Goal: Information Seeking & Learning: Stay updated

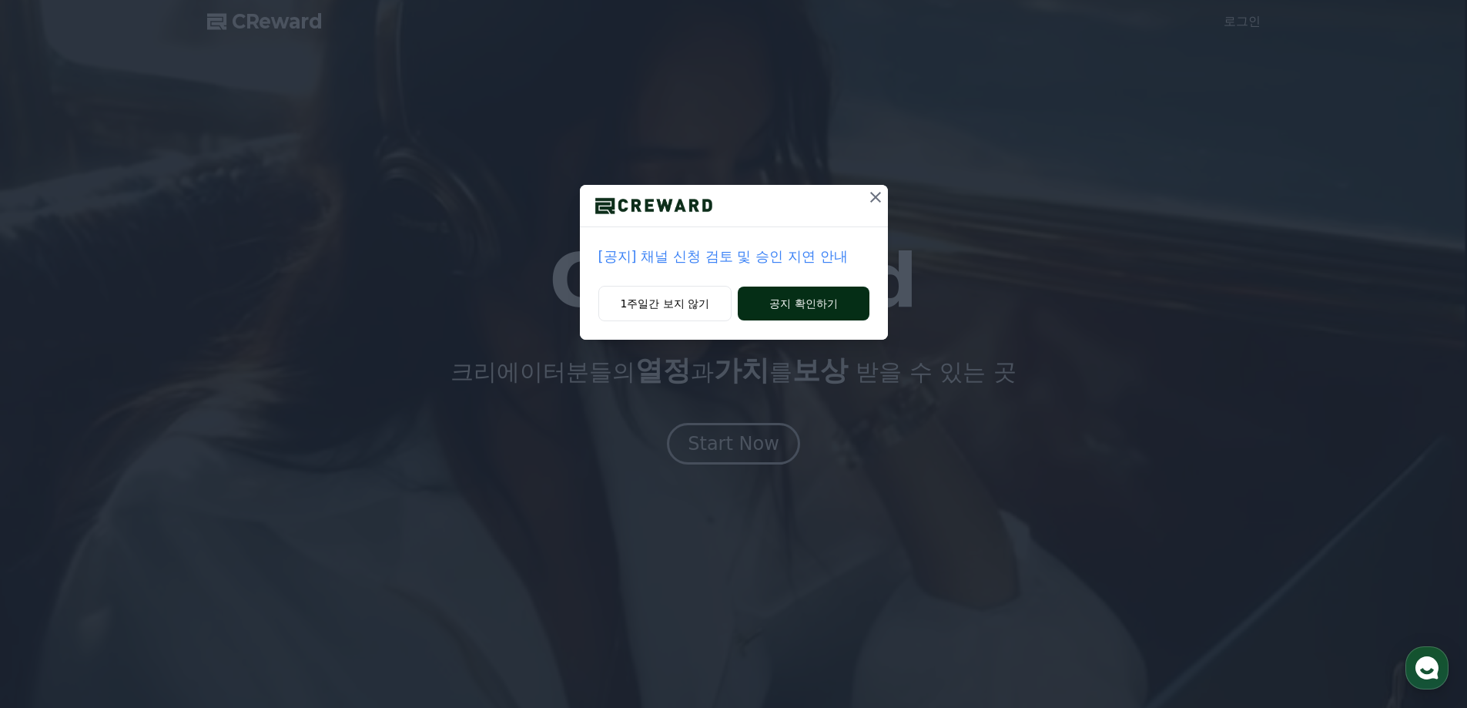
click at [788, 296] on button "공지 확인하기" at bounding box center [803, 303] width 131 height 34
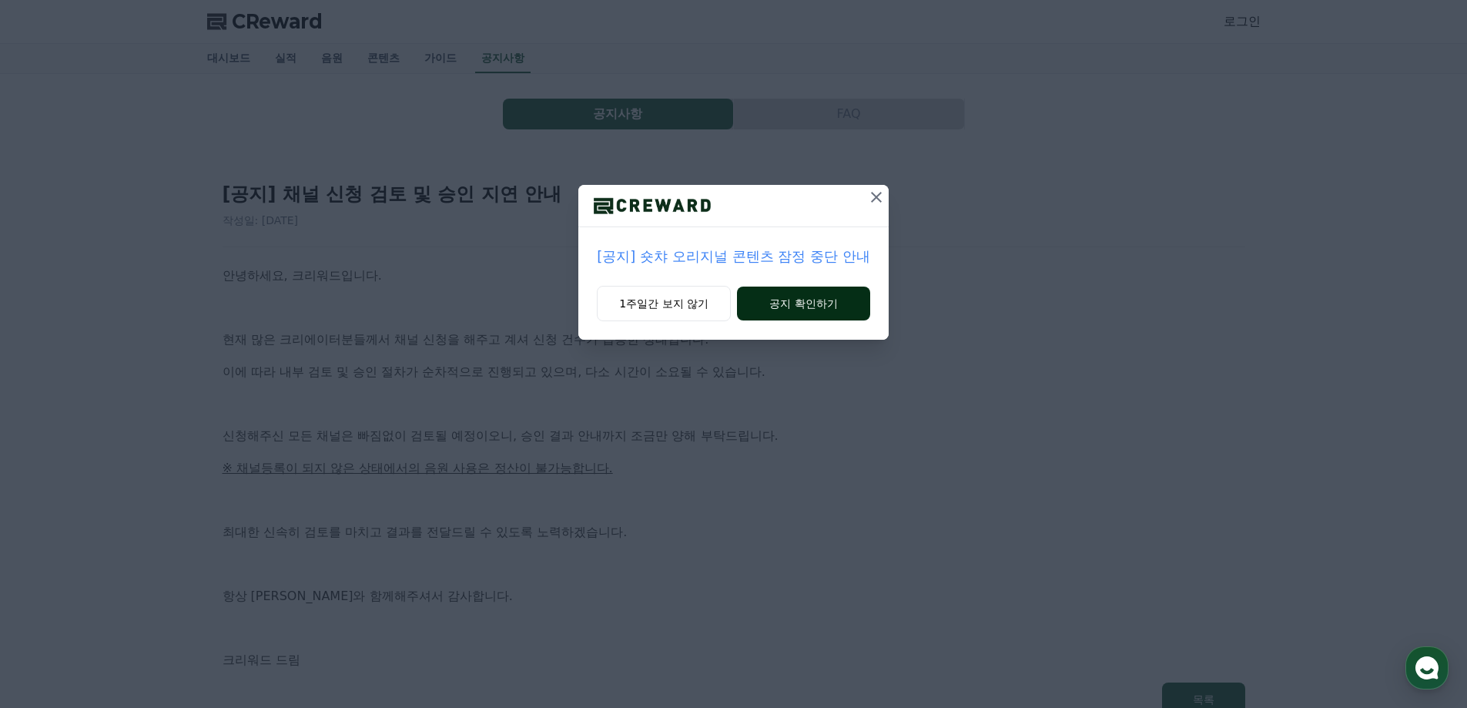
click at [845, 295] on button "공지 확인하기" at bounding box center [803, 303] width 133 height 34
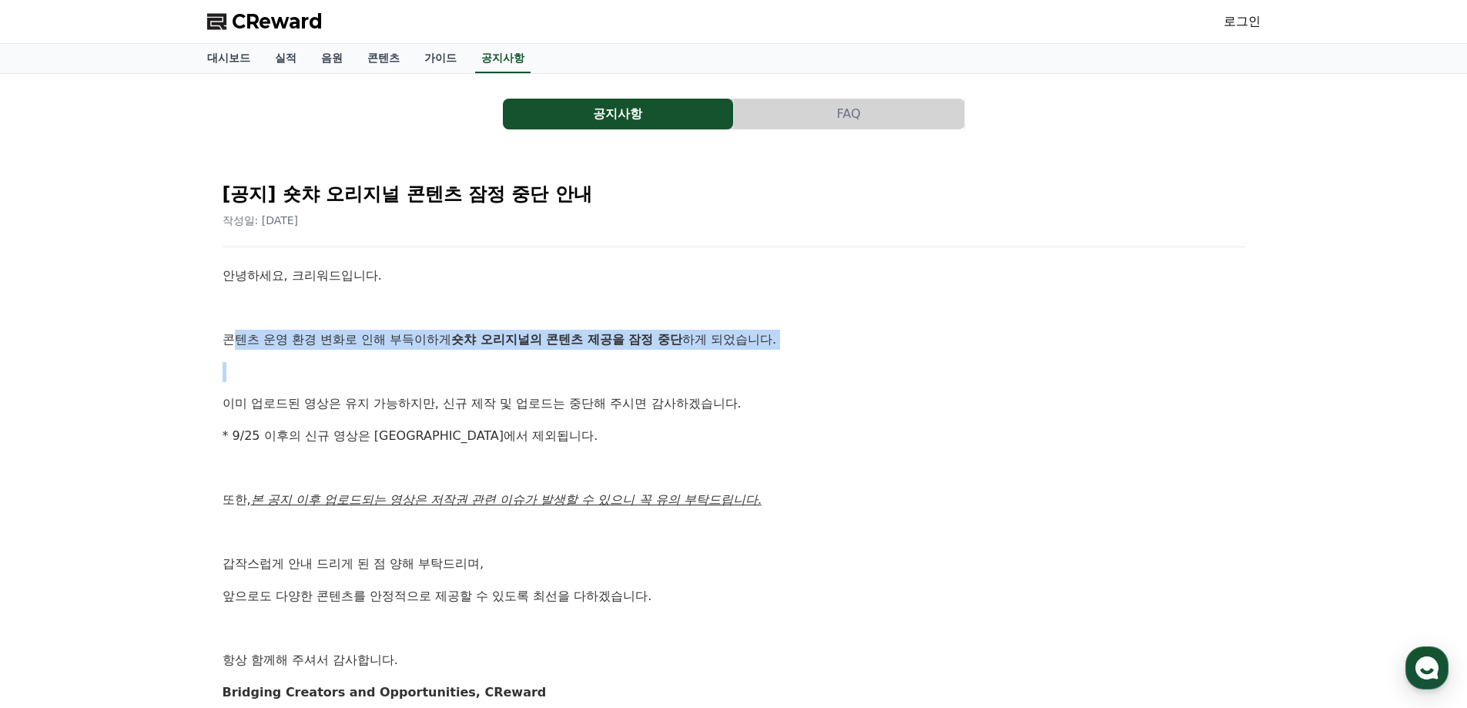
drag, startPoint x: 240, startPoint y: 350, endPoint x: 232, endPoint y: 334, distance: 18.3
click at [232, 334] on div "안녕하세요, 크리워드입니다. 콘텐츠 운영 환경 변화로 인해 부득이하게 숏챠 오리지널의 콘텐츠 제공을 잠정 중단 하게 되었습니다. 이미 업로드된…" at bounding box center [734, 484] width 1023 height 436
click at [429, 360] on div "안녕하세요, 크리워드입니다. 콘텐츠 운영 환경 변화로 인해 부득이하게 숏챠 오리지널의 콘텐츠 제공을 잠정 중단 하게 되었습니다. 이미 업로드된…" at bounding box center [734, 484] width 1023 height 436
drag, startPoint x: 457, startPoint y: 342, endPoint x: 671, endPoint y: 342, distance: 213.3
click at [671, 342] on strong "숏챠 오리지널의 콘텐츠 제공을 잠정 중단" at bounding box center [566, 339] width 231 height 15
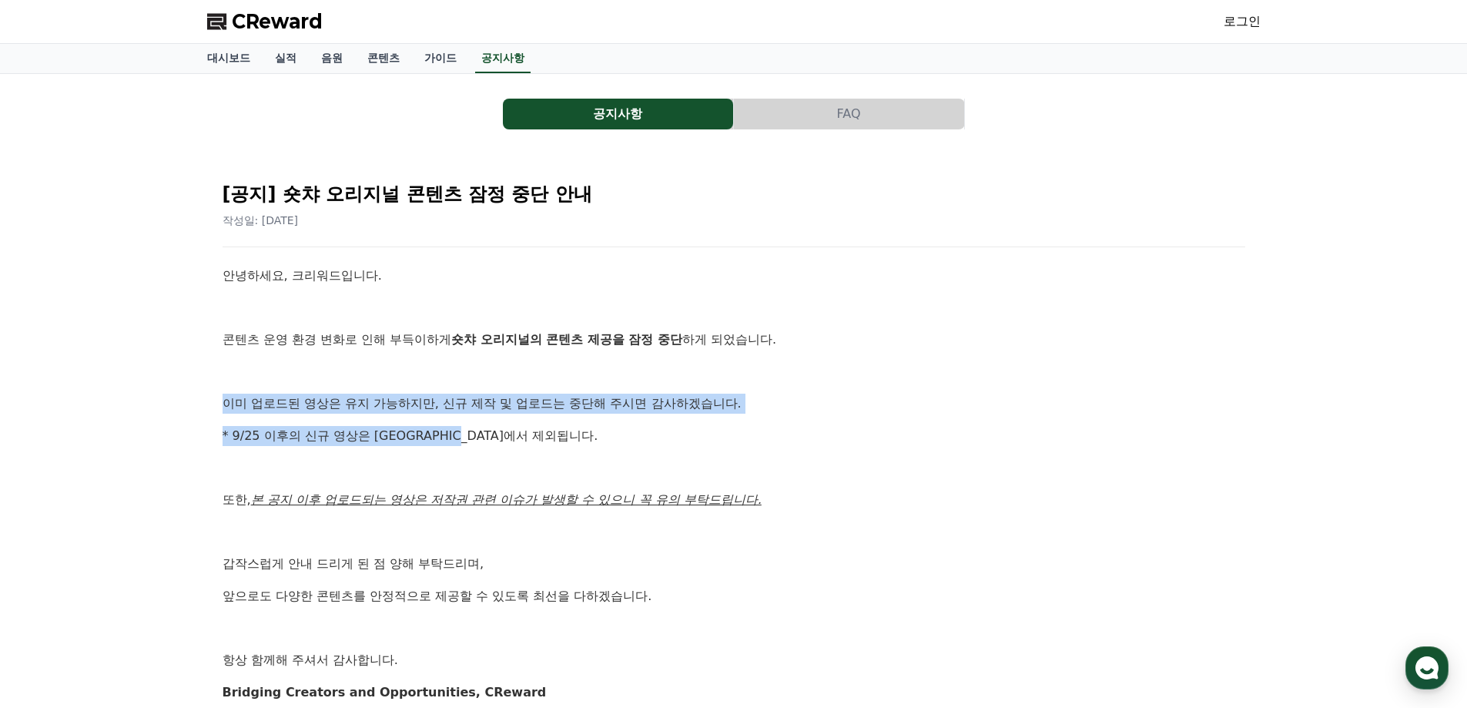
drag, startPoint x: 204, startPoint y: 413, endPoint x: 774, endPoint y: 430, distance: 570.0
click at [774, 430] on div "공지사항 FAQ [공지] 숏챠 오리지널 콘텐츠 잠정 중단 안내 작성일: 2025-09-25 안녕하세요, 크리워드입니다. 콘텐츠 운영 환경 변화…" at bounding box center [734, 424] width 1066 height 689
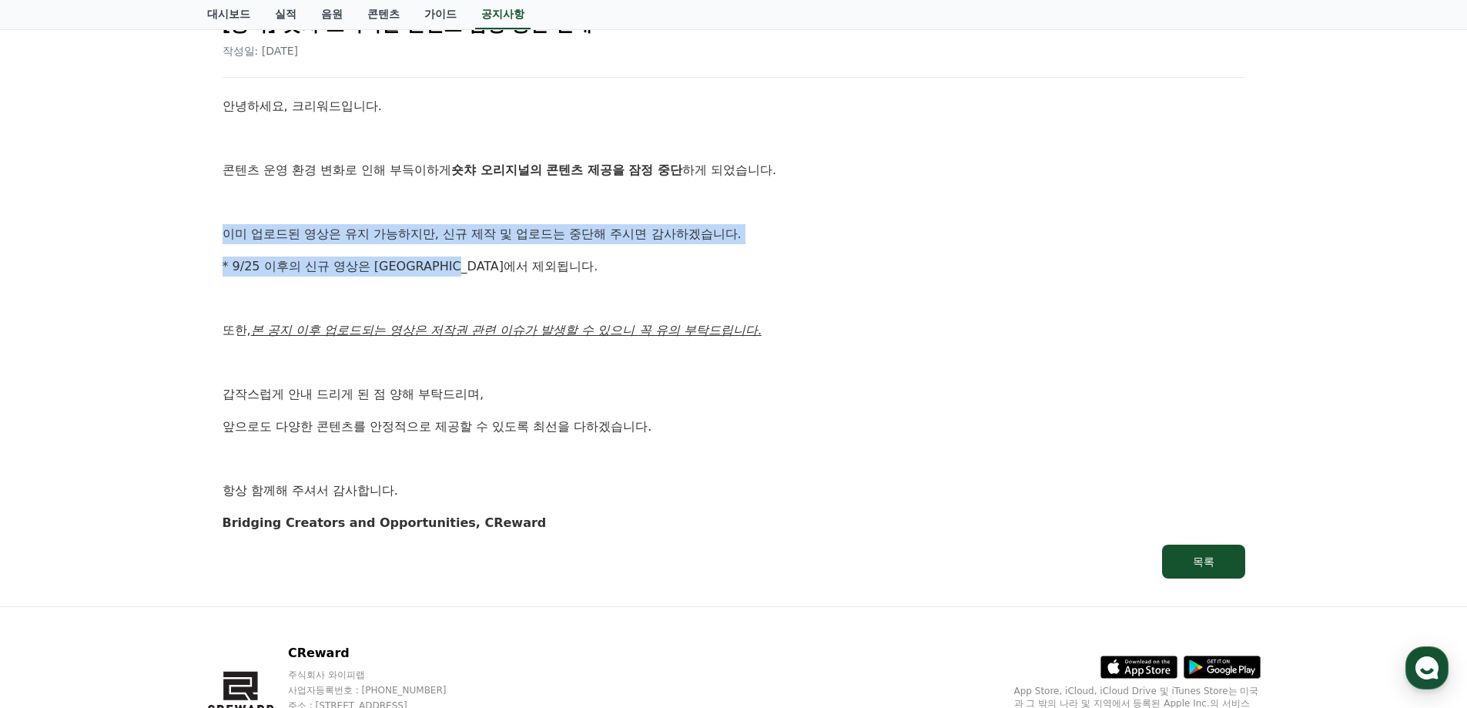
scroll to position [231, 0]
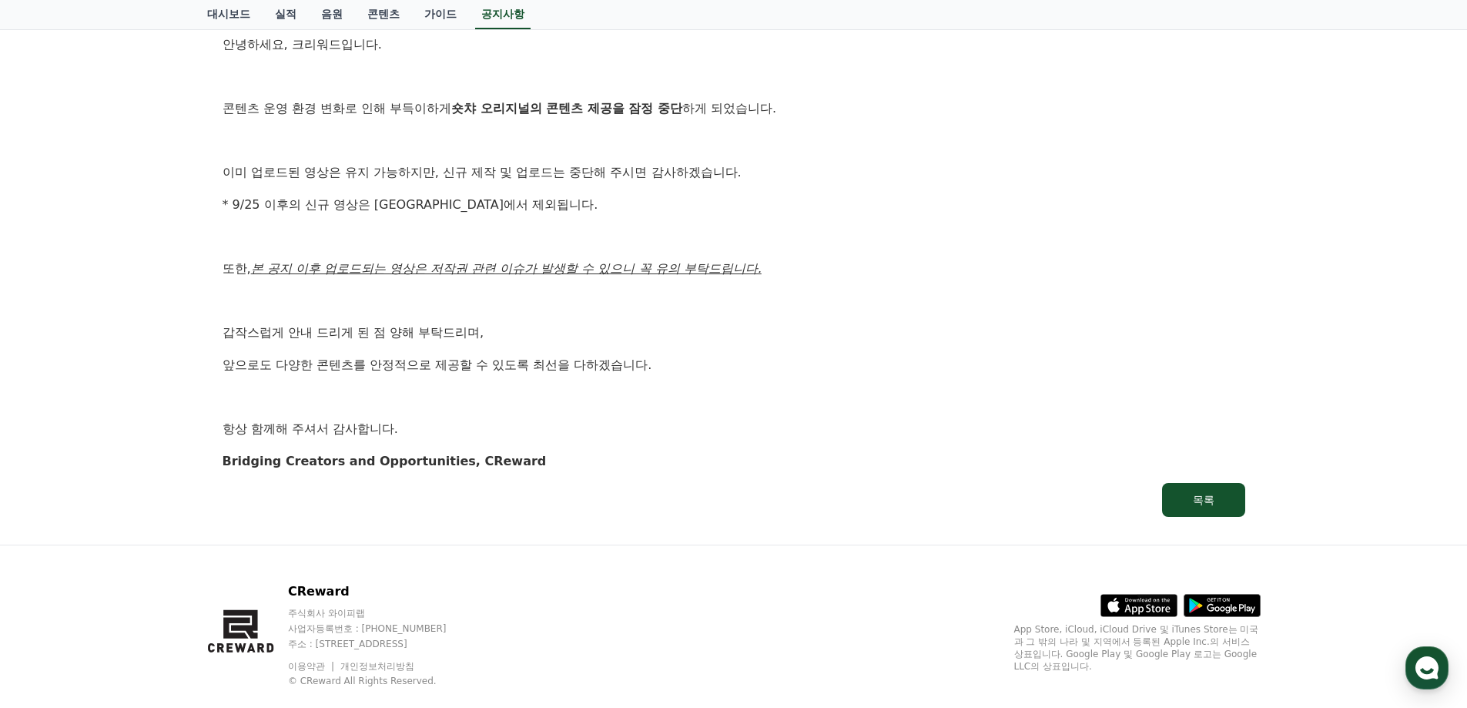
click at [349, 309] on p at bounding box center [734, 301] width 1023 height 20
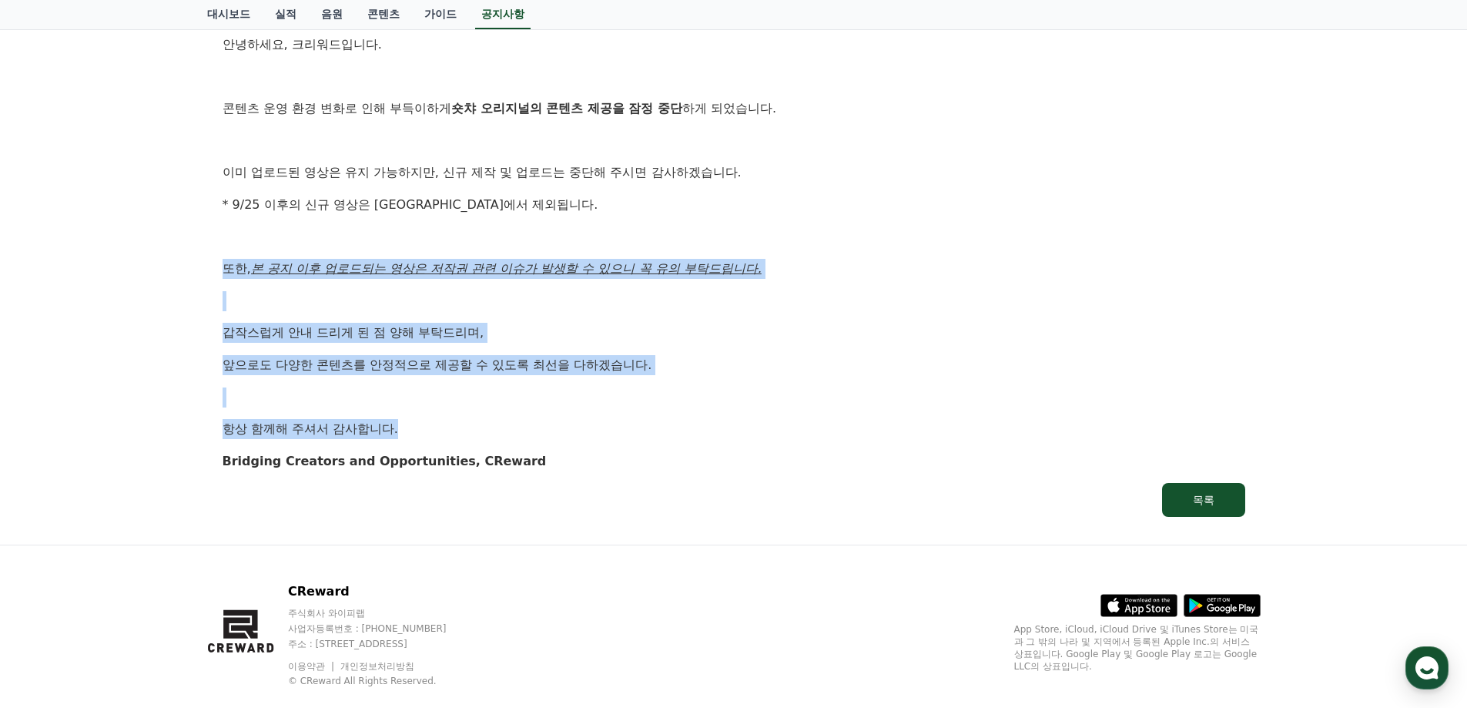
drag, startPoint x: 219, startPoint y: 274, endPoint x: 781, endPoint y: 420, distance: 580.1
click at [781, 420] on div "[공지] 숏챠 오리지널 콘텐츠 잠정 중단 안내 작성일: [DATE] 안녕하세요, 크리워드입니다. 콘텐츠 운영 환경 변화로 인해 부득이하게 숏챠…" at bounding box center [733, 227] width 1029 height 584
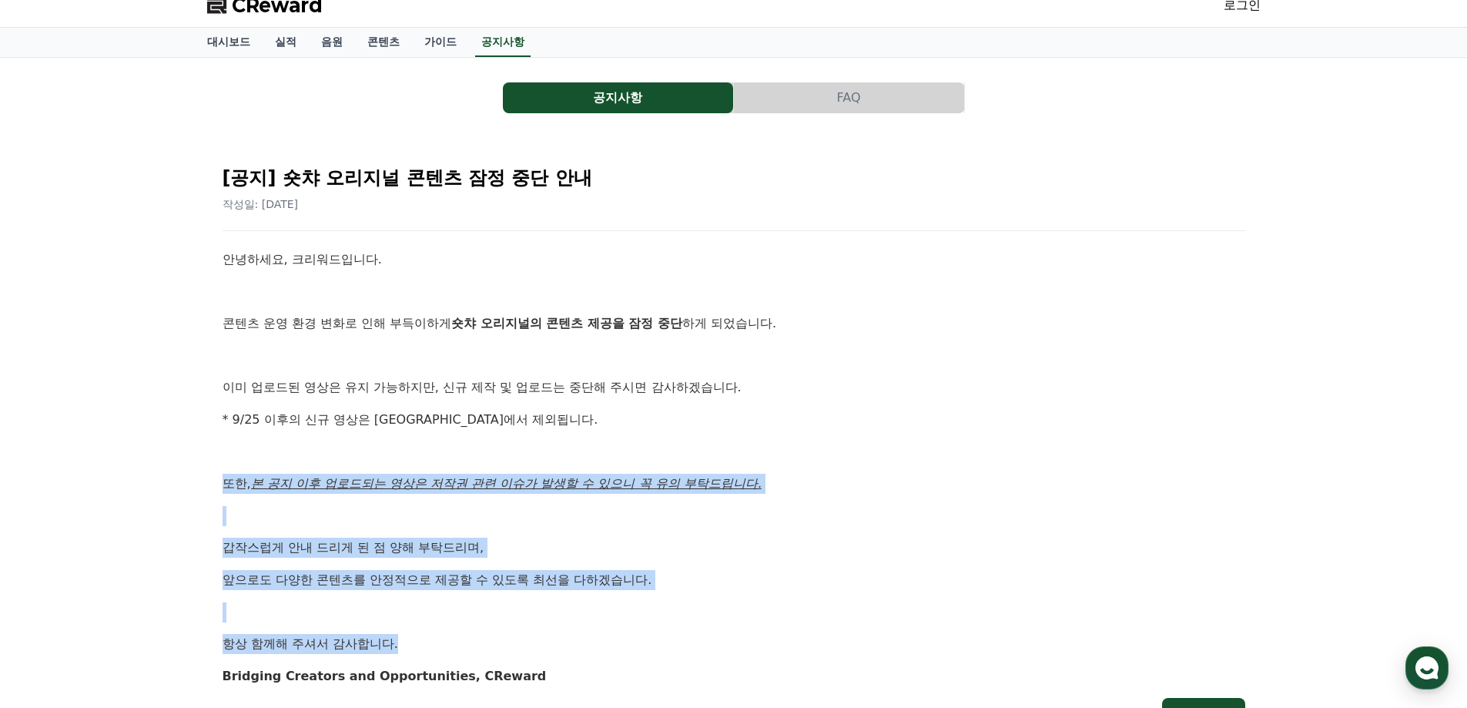
scroll to position [0, 0]
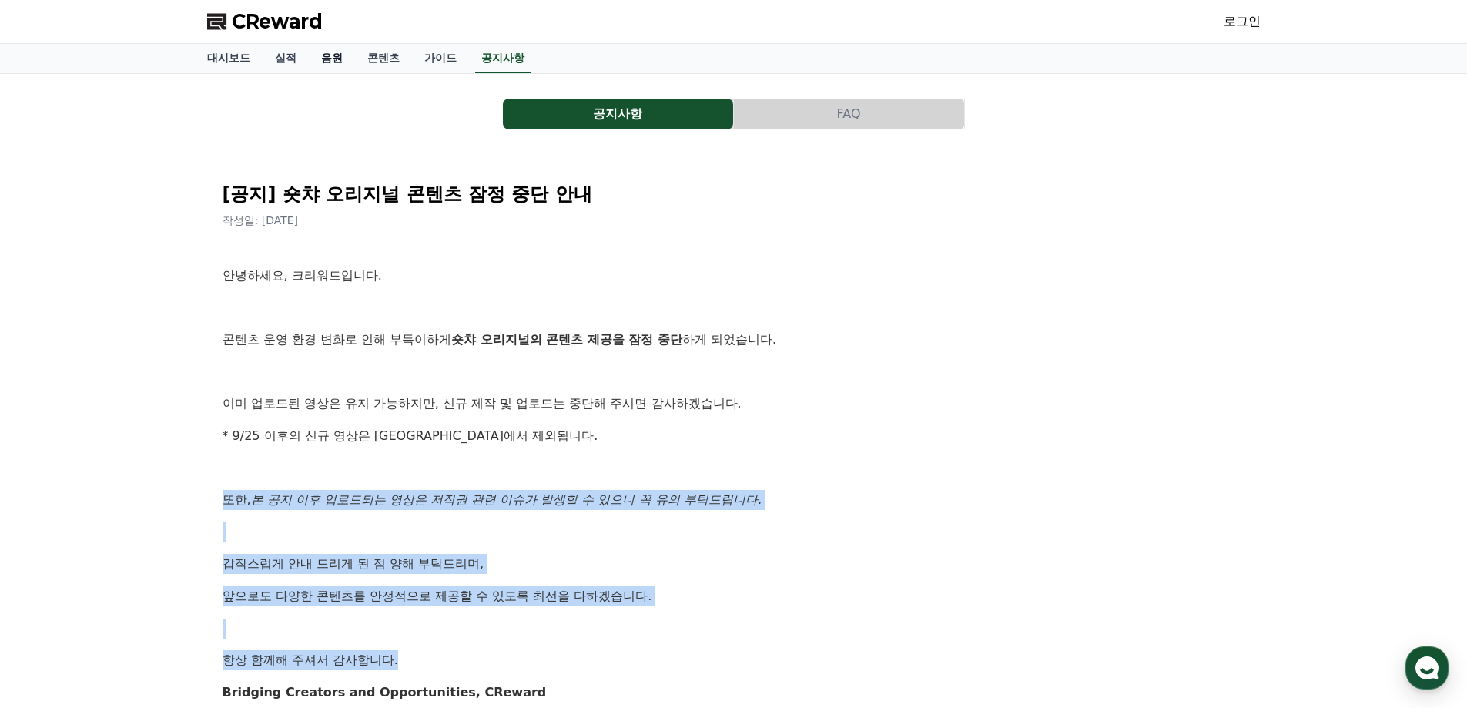
click at [341, 62] on link "음원" at bounding box center [332, 58] width 46 height 29
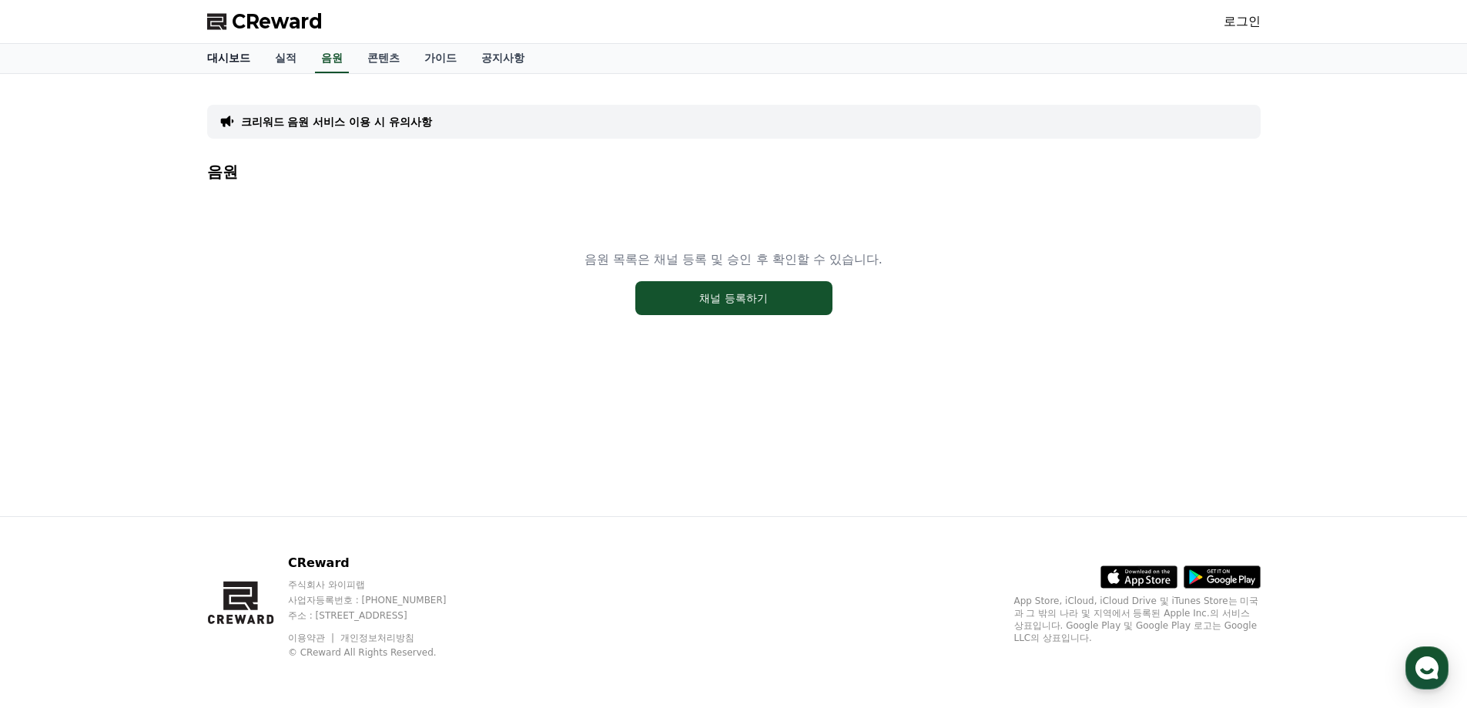
click at [219, 55] on link "대시보드" at bounding box center [229, 58] width 68 height 29
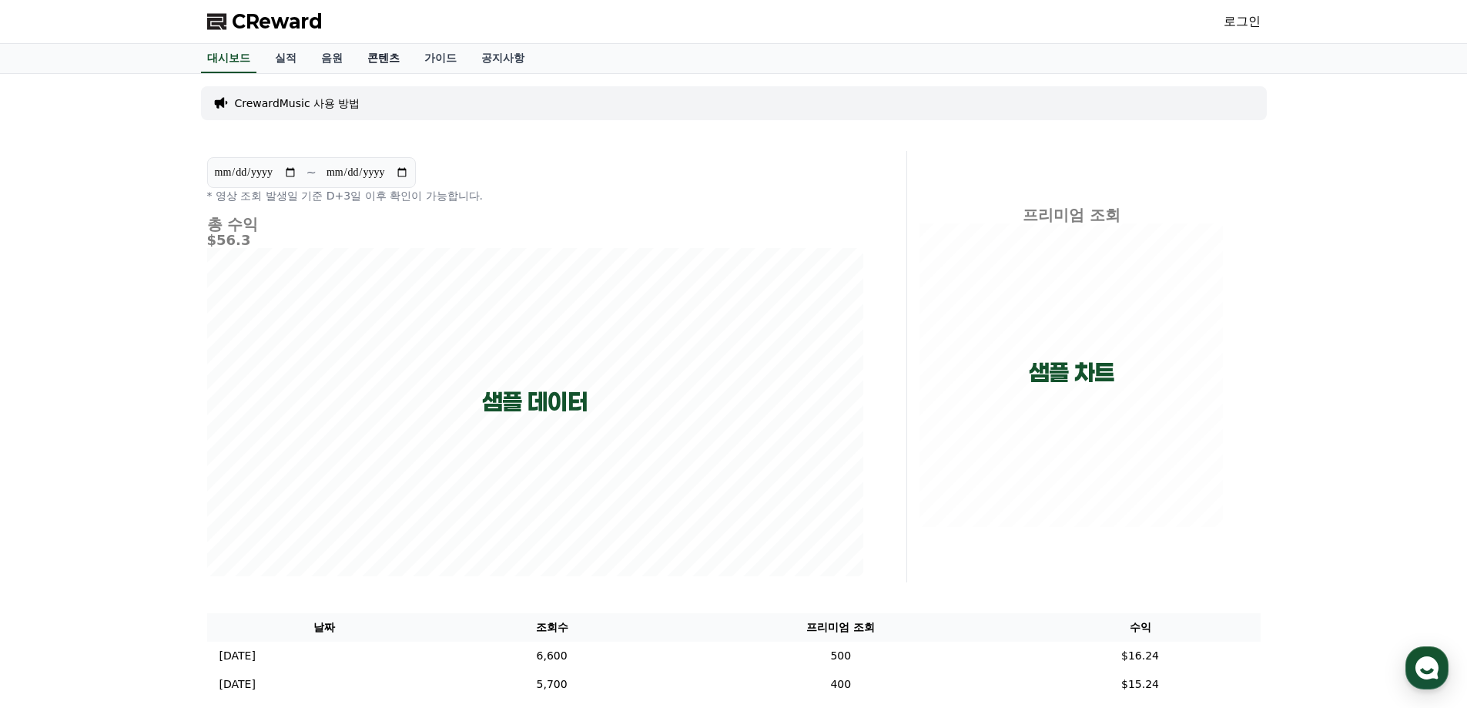
click at [388, 62] on link "콘텐츠" at bounding box center [383, 58] width 57 height 29
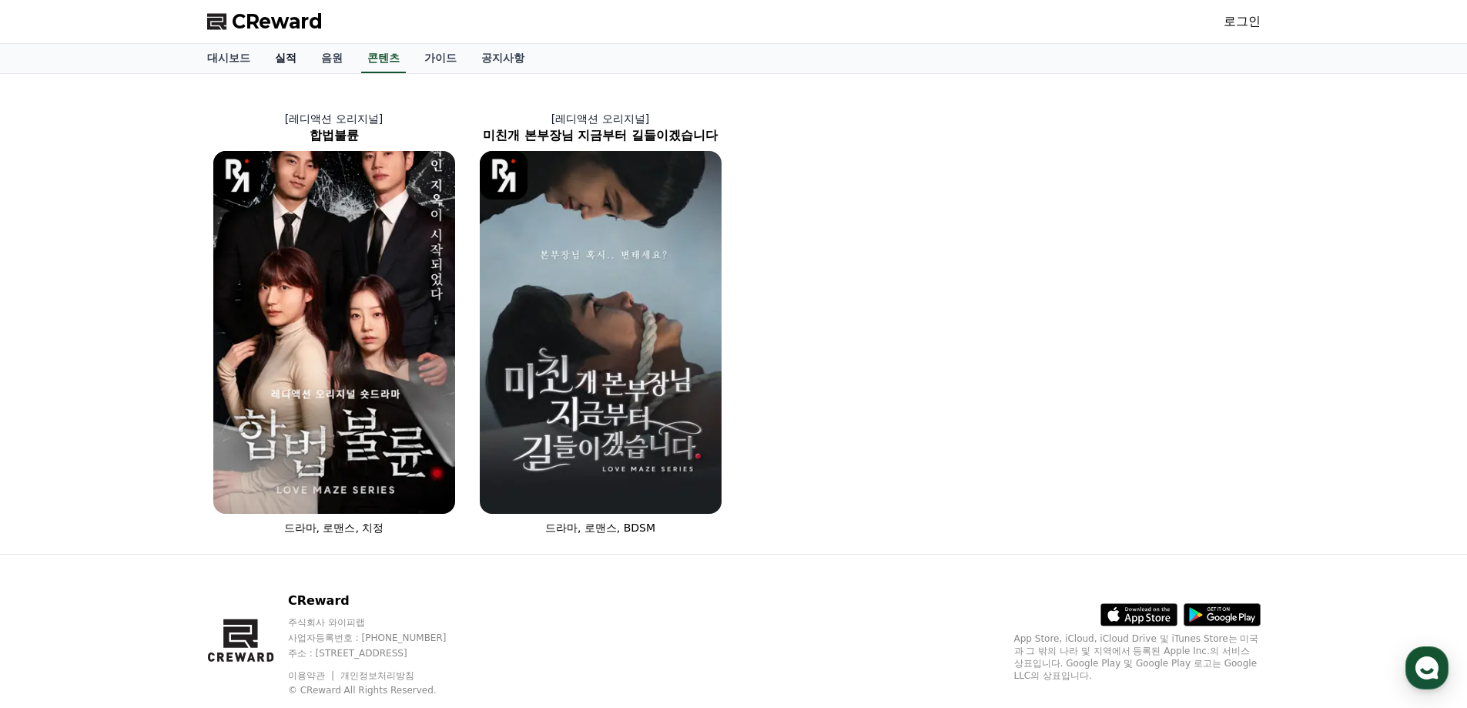
click at [306, 59] on link "실적" at bounding box center [286, 58] width 46 height 29
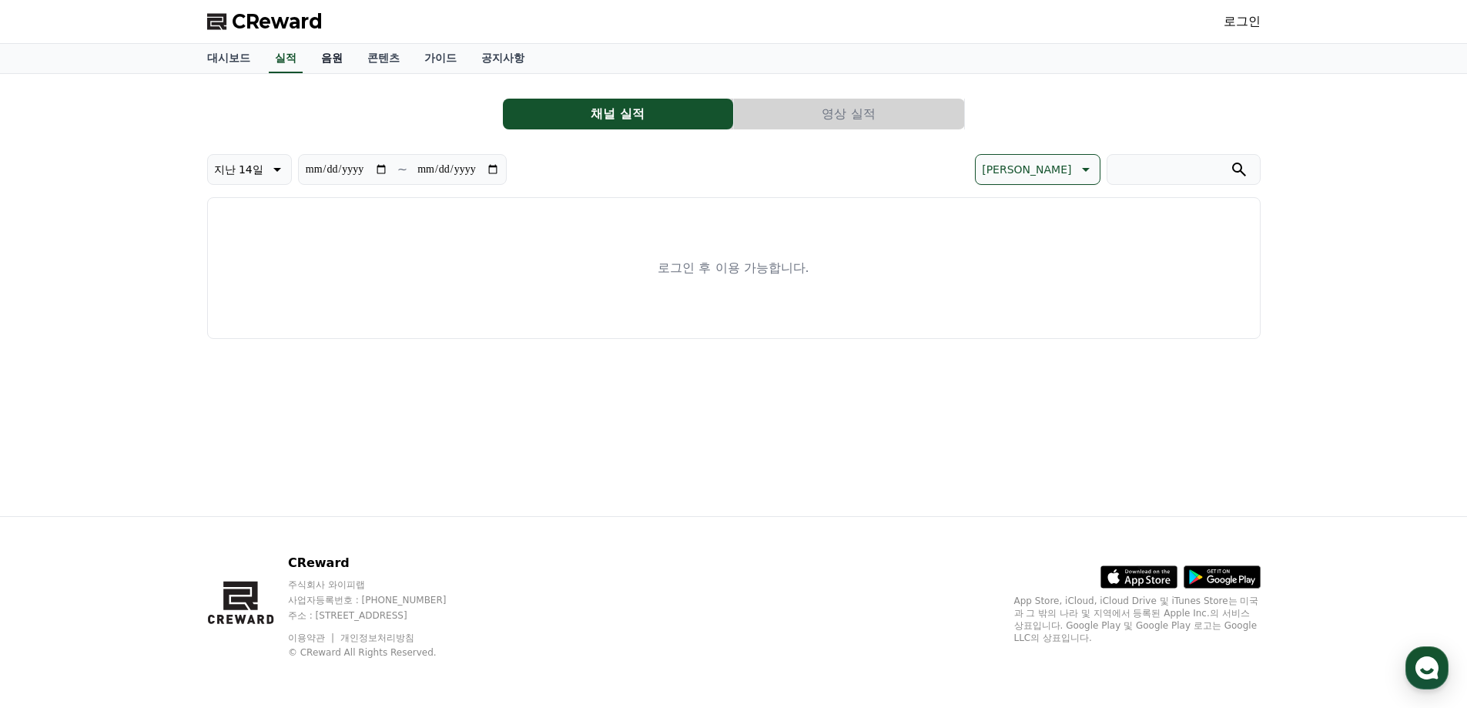
click at [327, 61] on link "음원" at bounding box center [332, 58] width 46 height 29
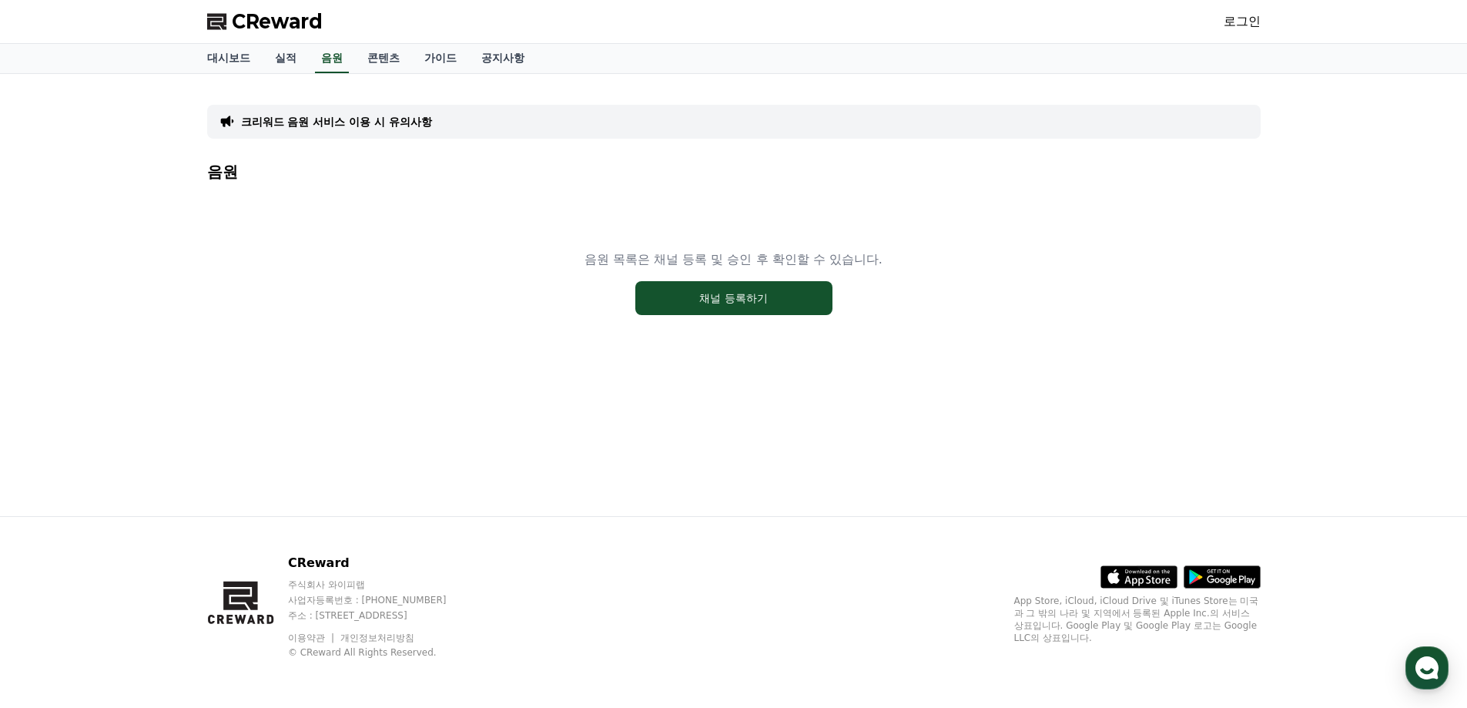
click at [705, 316] on div "음원 목록은 채널 등록 및 승인 후 확인할 수 있습니다. 채널 등록하기" at bounding box center [733, 282] width 1053 height 192
click at [705, 303] on button "채널 등록하기" at bounding box center [733, 298] width 197 height 34
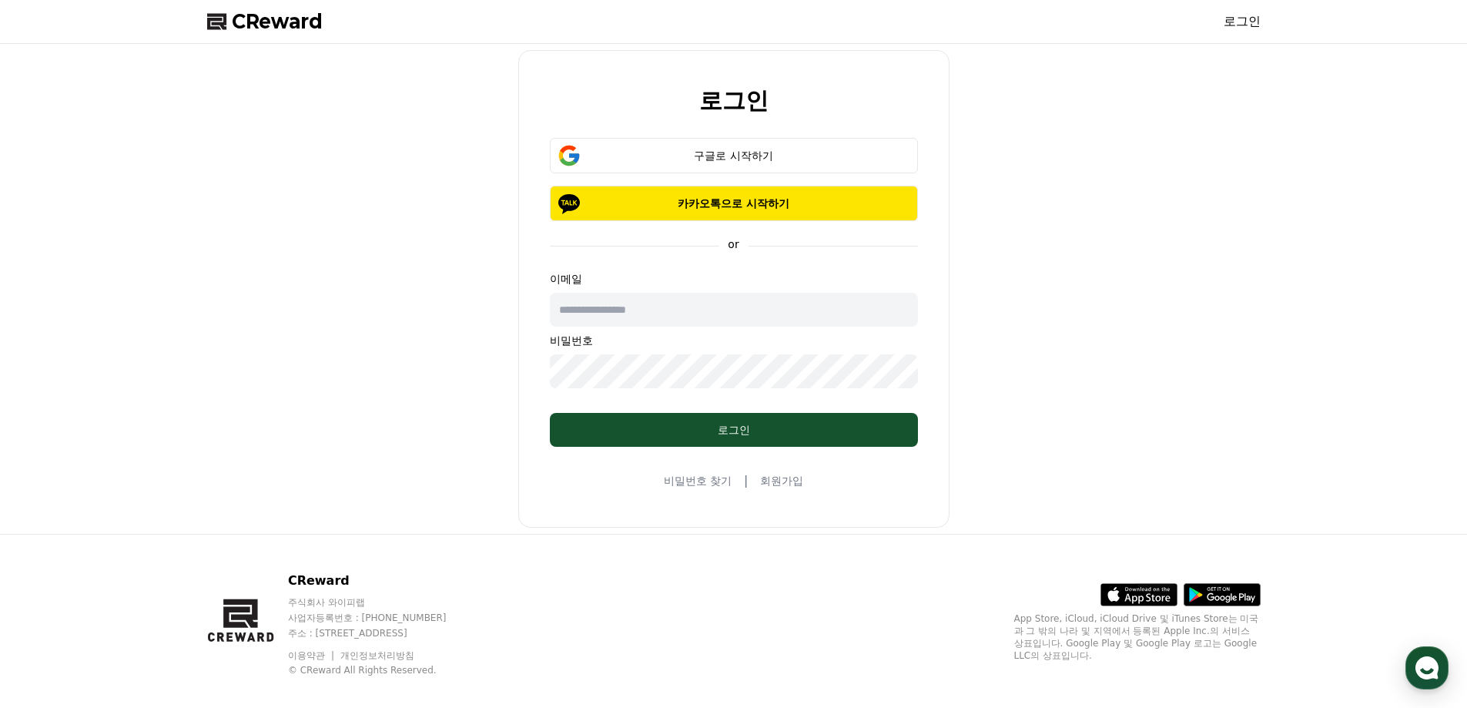
click at [280, 26] on span "CReward" at bounding box center [277, 21] width 91 height 25
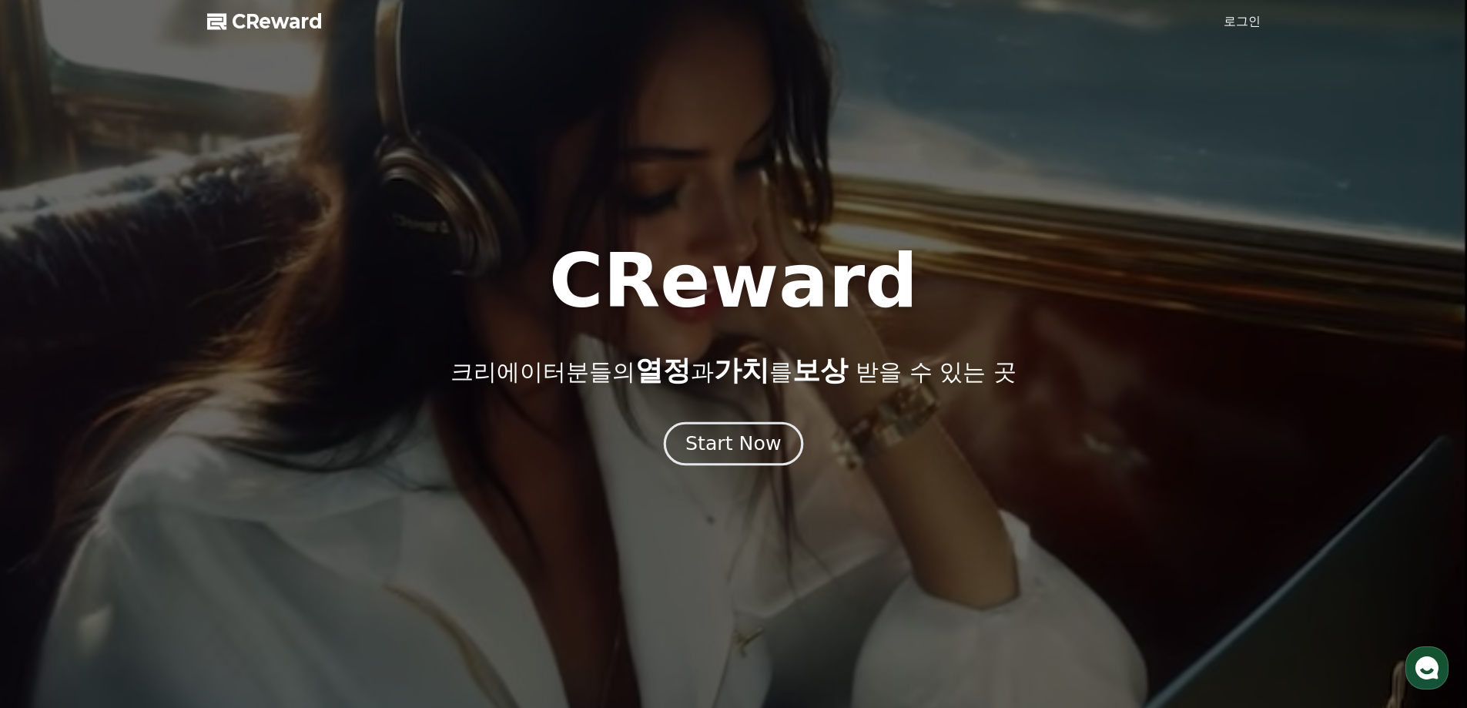
click at [730, 432] on div "Start Now" at bounding box center [732, 443] width 95 height 26
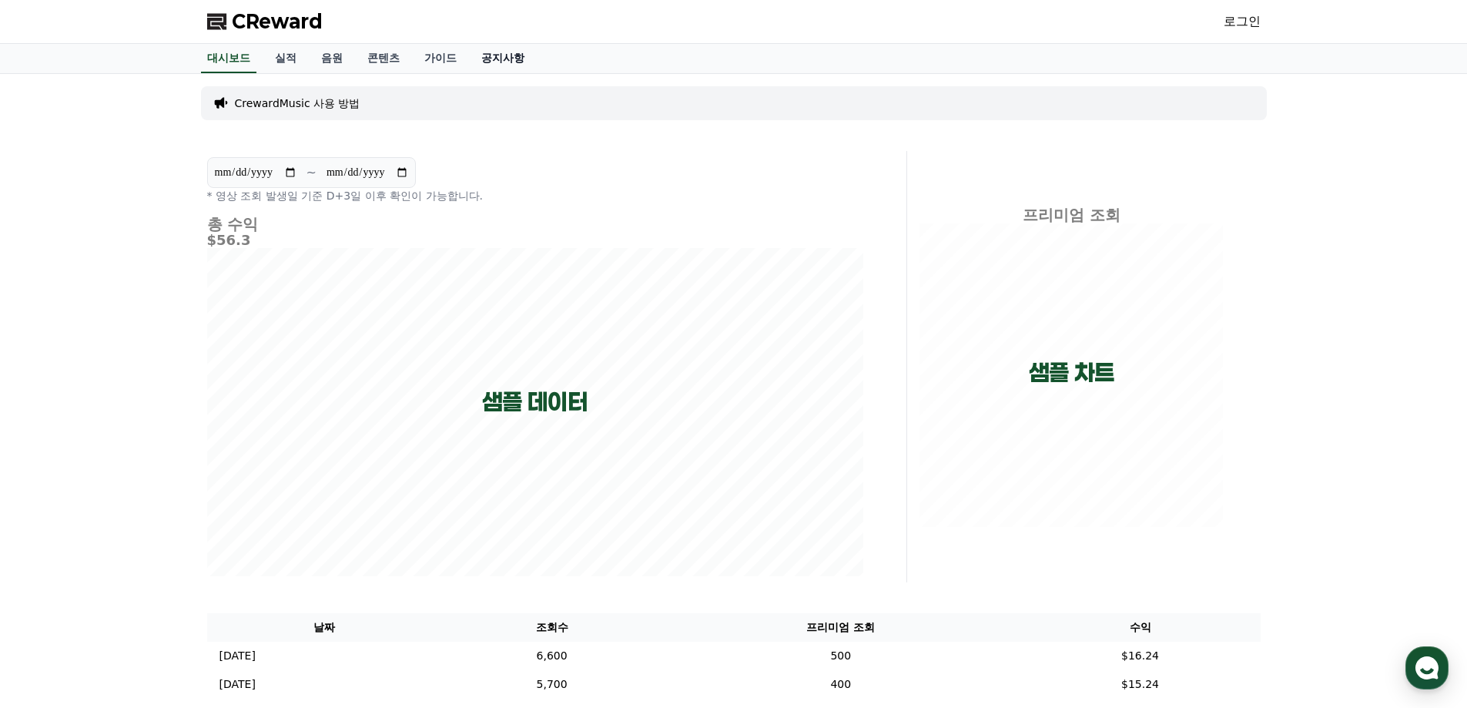
click at [519, 63] on link "공지사항" at bounding box center [503, 58] width 68 height 29
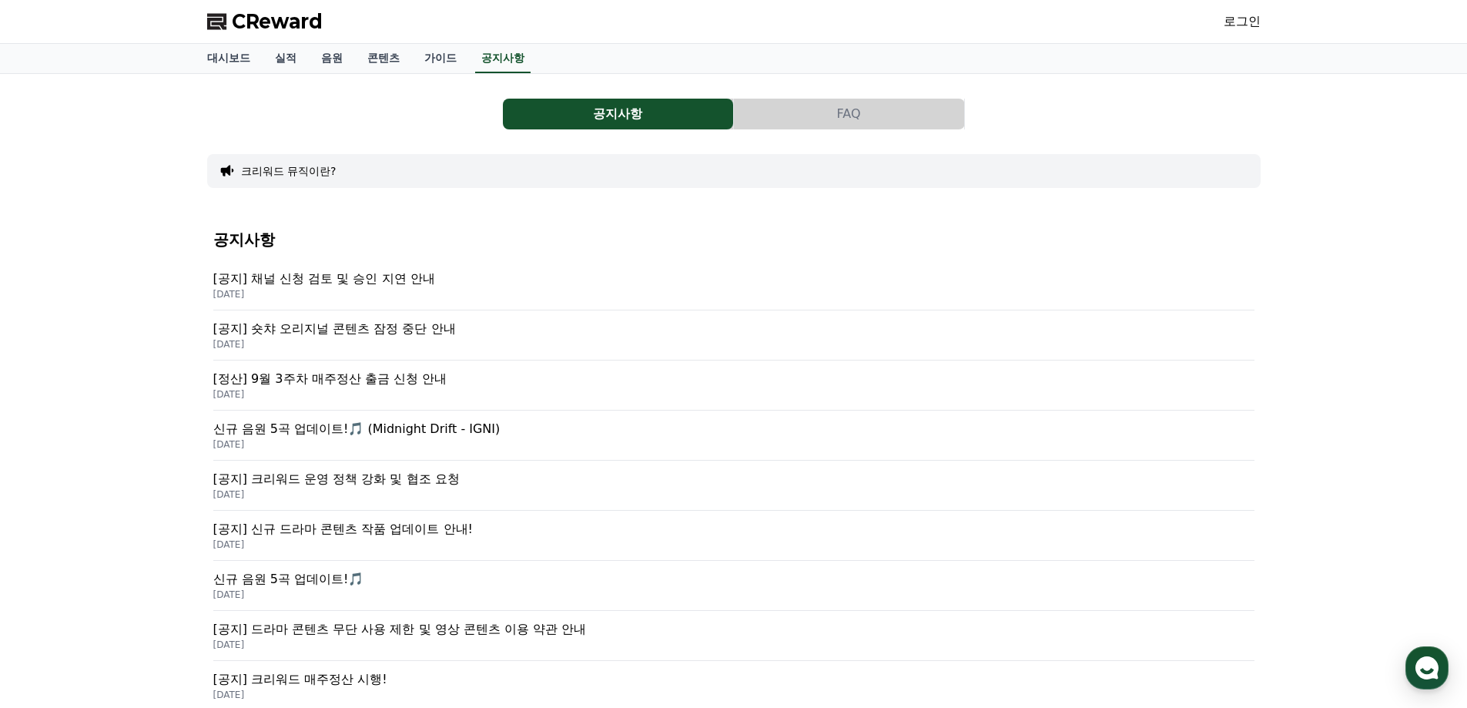
click at [328, 282] on p "[공지] 채널 신청 검토 및 승인 지연 안내" at bounding box center [733, 278] width 1041 height 18
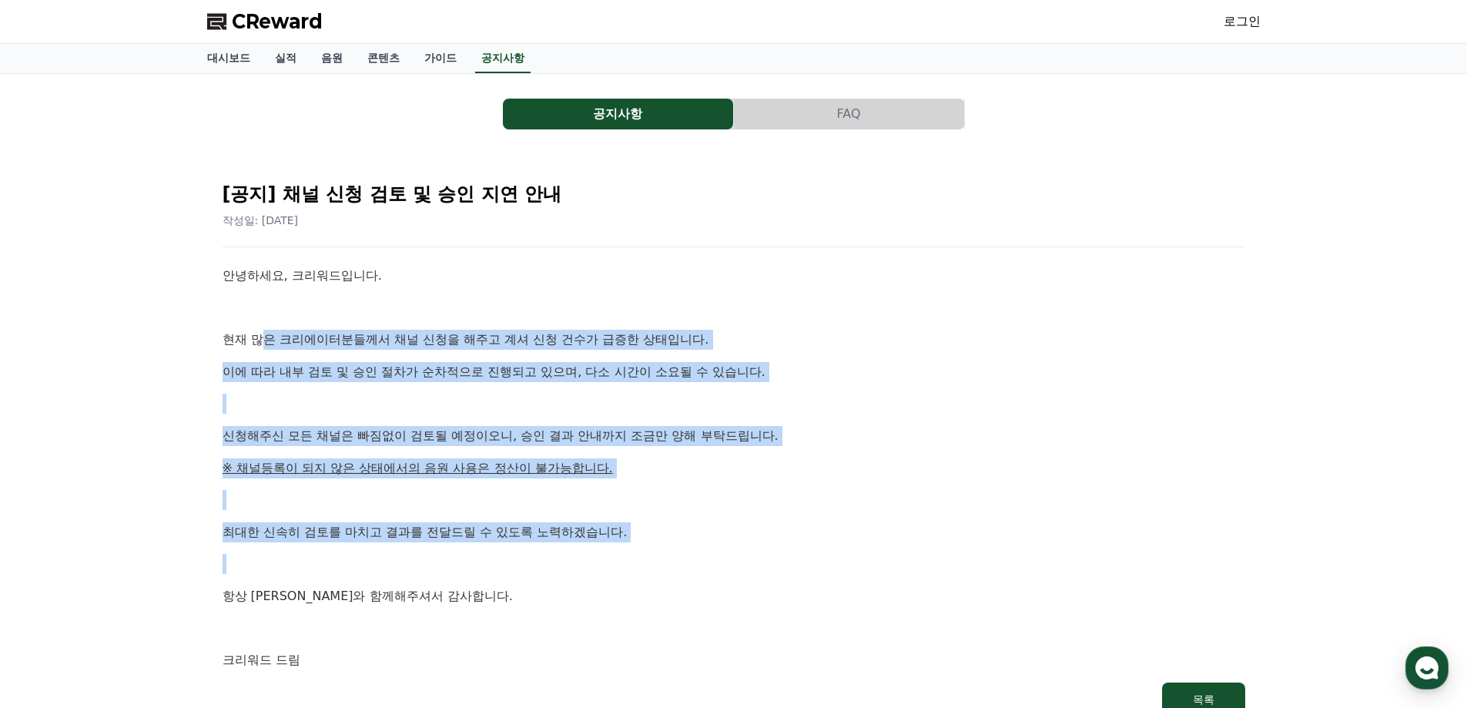
drag, startPoint x: 260, startPoint y: 340, endPoint x: 686, endPoint y: 569, distance: 483.3
click at [686, 569] on div "안녕하세요, 크리워드입니다. 현재 많은 크리에이터분들께서 채널 신청을 해주고 계셔 신청 건수가 급증한 상태입니다. 이에 따라 내부 검토 및 승…" at bounding box center [734, 468] width 1023 height 404
click at [687, 568] on p at bounding box center [734, 564] width 1023 height 20
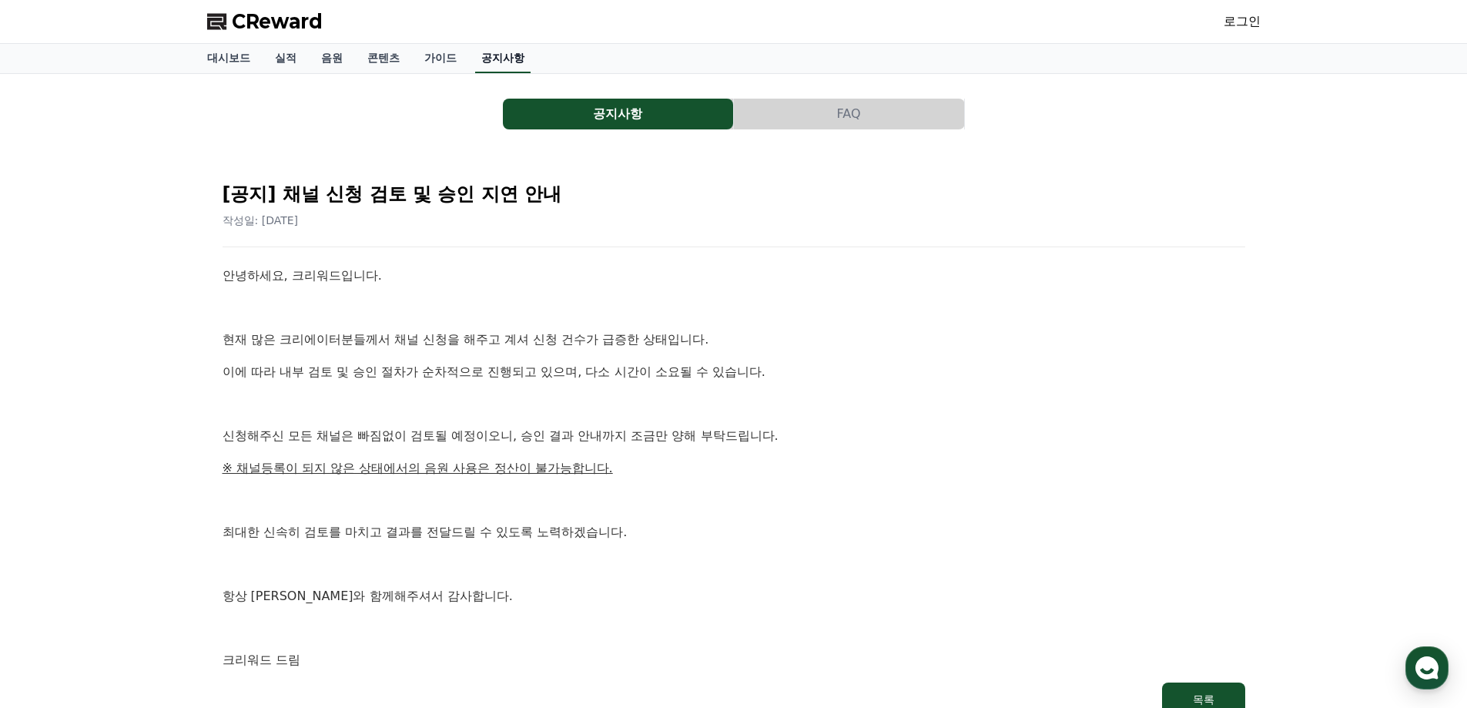
click at [499, 55] on link "공지사항" at bounding box center [502, 58] width 55 height 29
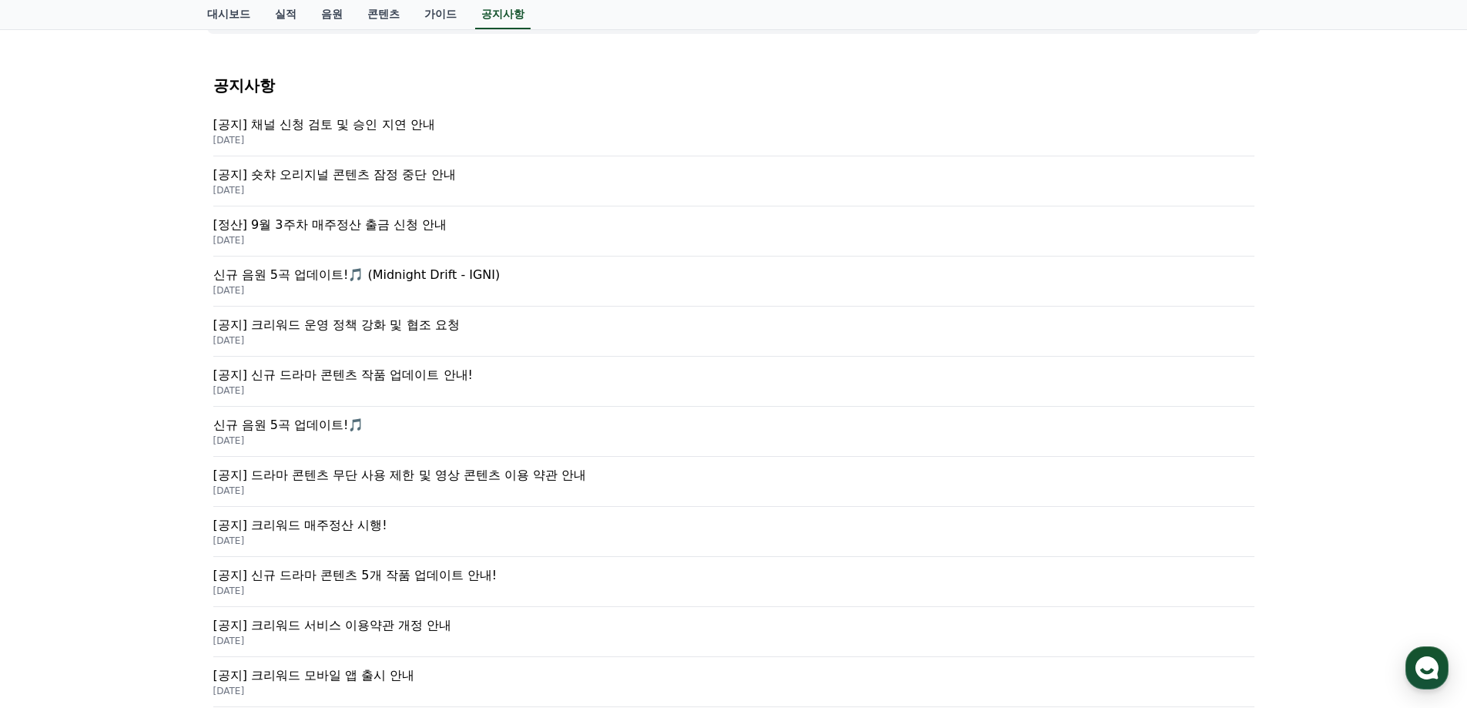
scroll to position [77, 0]
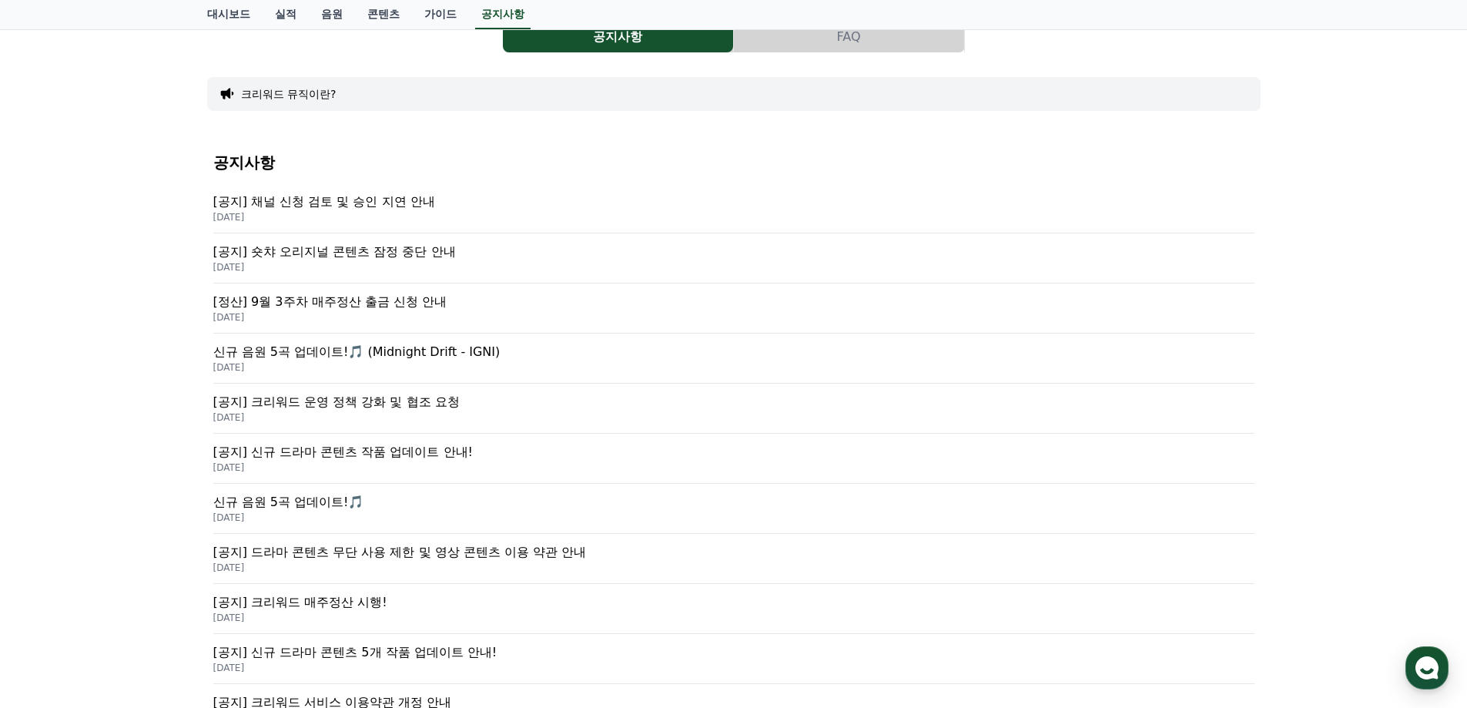
click at [375, 243] on p "[공지] 숏챠 오리지널 콘텐츠 잠정 중단 안내" at bounding box center [733, 252] width 1041 height 18
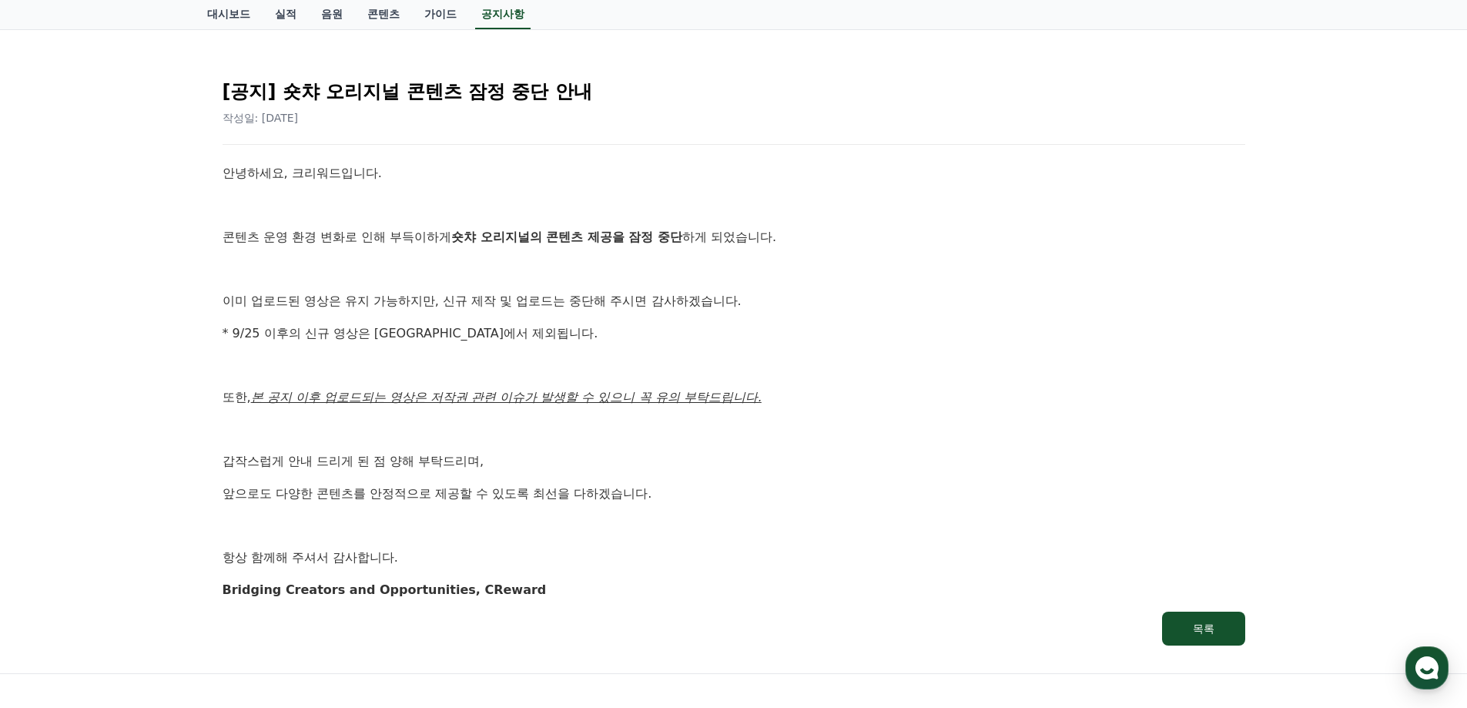
scroll to position [77, 0]
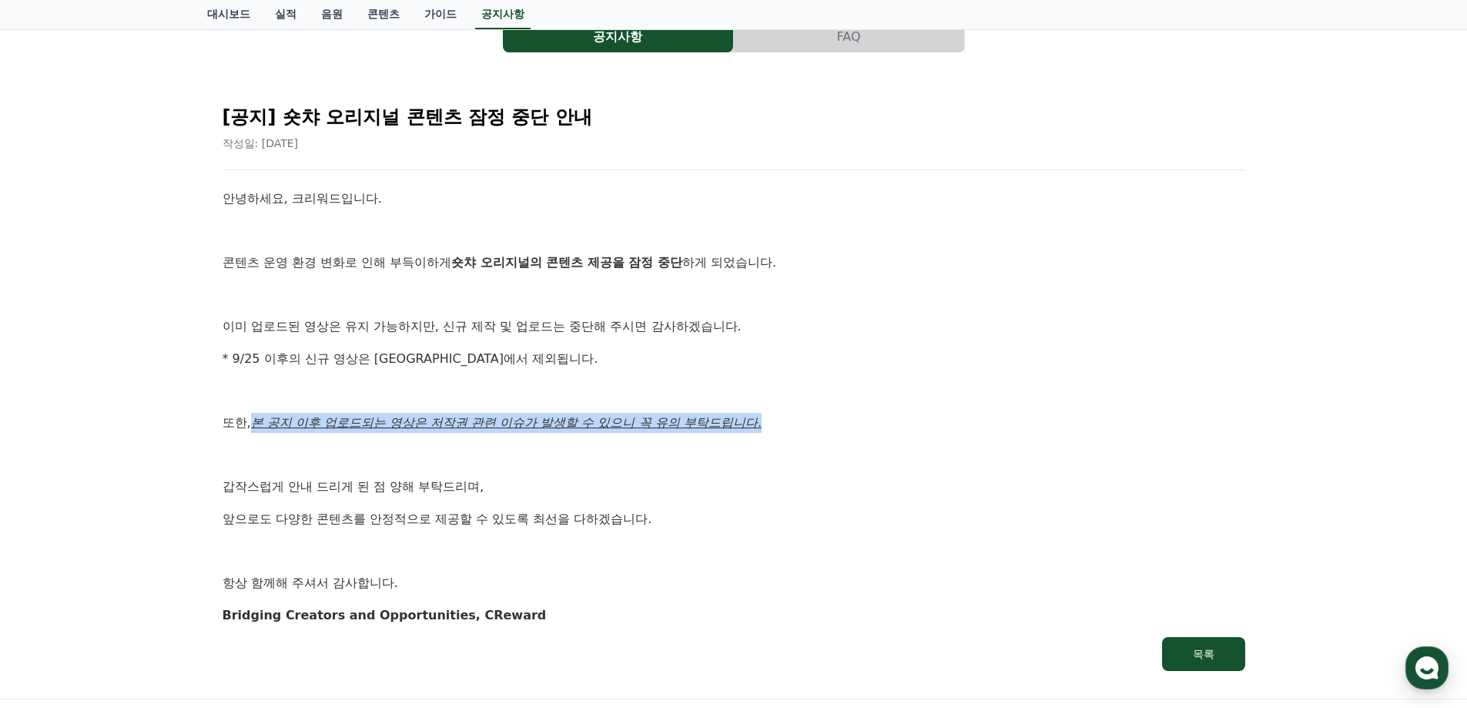
drag, startPoint x: 256, startPoint y: 424, endPoint x: 771, endPoint y: 432, distance: 515.2
click at [771, 432] on p "또한, 본 공지 이후 업로드되는 영상은 저작권 관련 이슈가 발생할 수 있으니 꼭 유의 부탁드립니다." at bounding box center [734, 423] width 1023 height 20
drag, startPoint x: 778, startPoint y: 427, endPoint x: 216, endPoint y: 351, distance: 567.1
click at [216, 351] on div "[공지] 숏챠 오리지널 콘텐츠 잠정 중단 안내 작성일: [DATE] 안녕하세요, 크리워드입니다. 콘텐츠 운영 환경 변화로 인해 부득이하게 숏챠…" at bounding box center [733, 381] width 1041 height 597
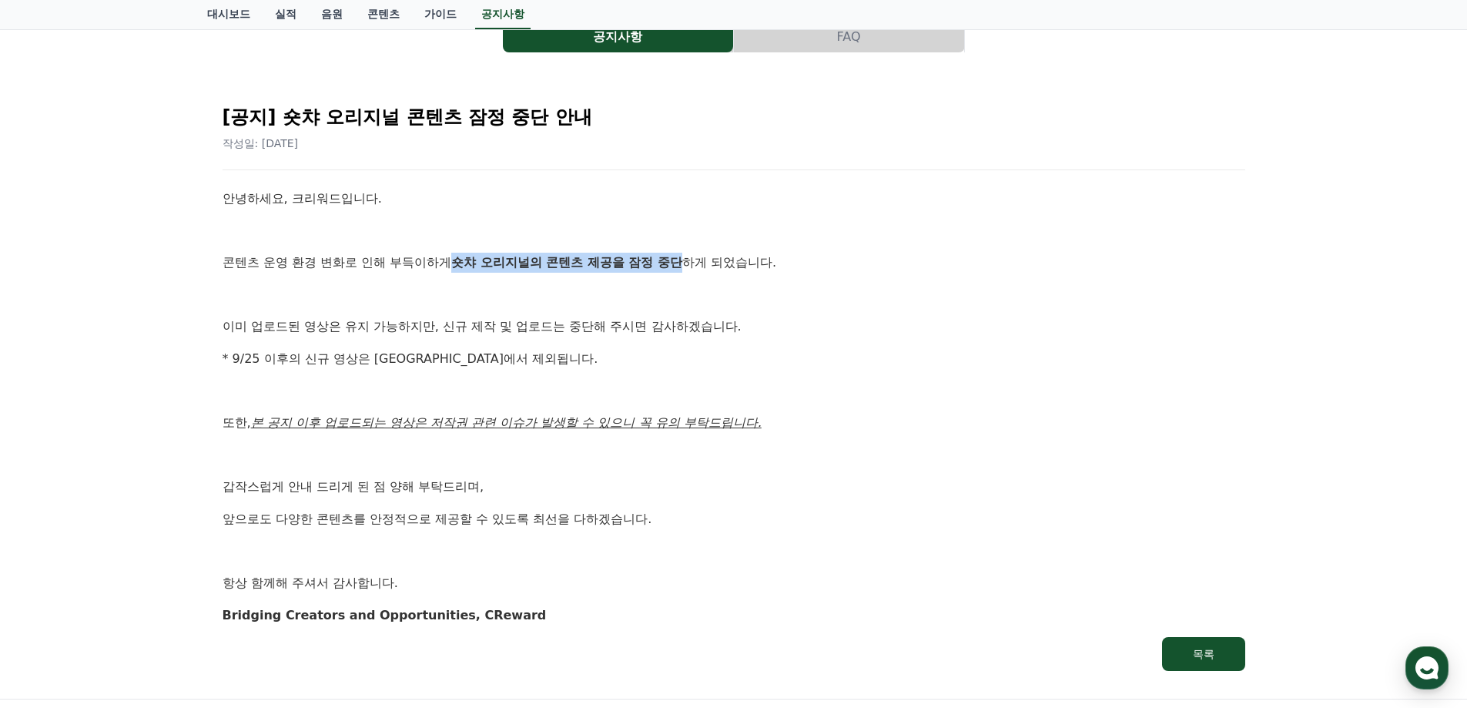
drag, startPoint x: 459, startPoint y: 265, endPoint x: 694, endPoint y: 269, distance: 234.9
click at [694, 269] on p "콘텐츠 운영 환경 변화로 인해 부득이하게 숏챠 오리지널의 콘텐츠 제공을 잠정 중단 하게 되었습니다." at bounding box center [734, 263] width 1023 height 20
